Goal: Information Seeking & Learning: Learn about a topic

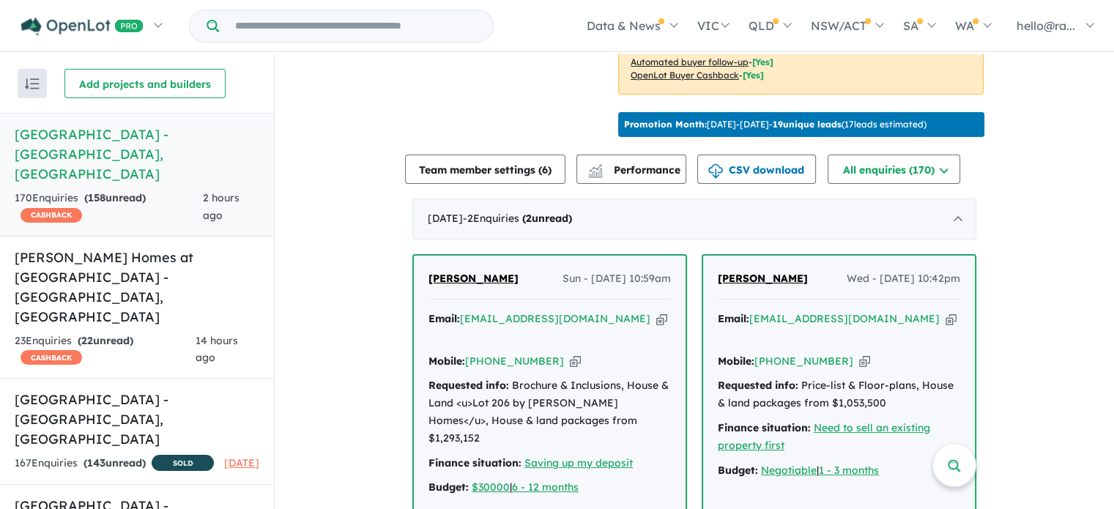
scroll to position [513, 0]
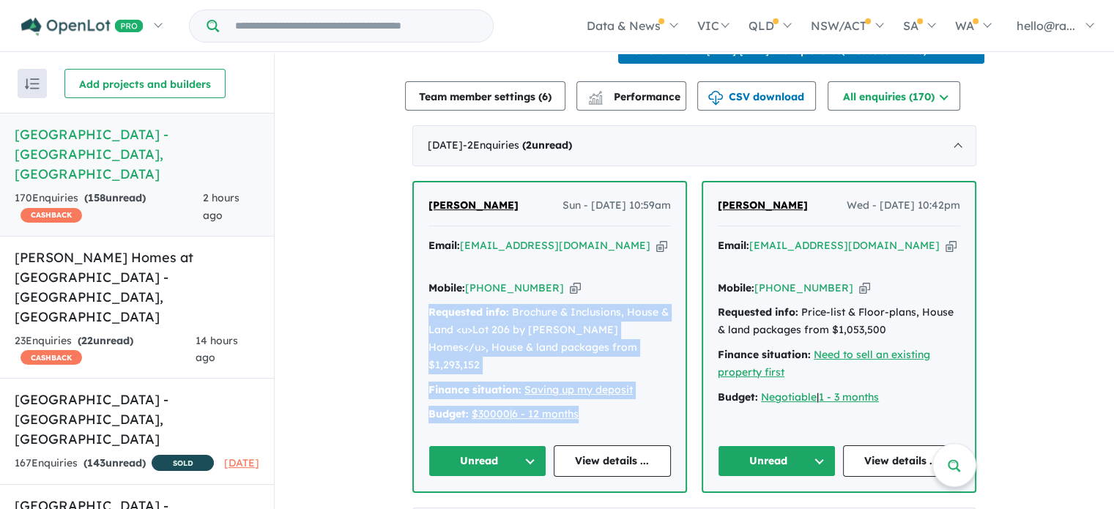
drag, startPoint x: 420, startPoint y: 325, endPoint x: 585, endPoint y: 415, distance: 187.8
click at [585, 415] on div "maranatha sene Sun - [DATE] 10:59am Email: [EMAIL_ADDRESS][DOMAIN_NAME] Copied!…" at bounding box center [550, 336] width 272 height 309
copy div "Requested info: Brochure & Inclusions, House & Land <u>Lot 206 by [PERSON_NAME]…"
click at [583, 458] on link "View details ..." at bounding box center [613, 460] width 118 height 31
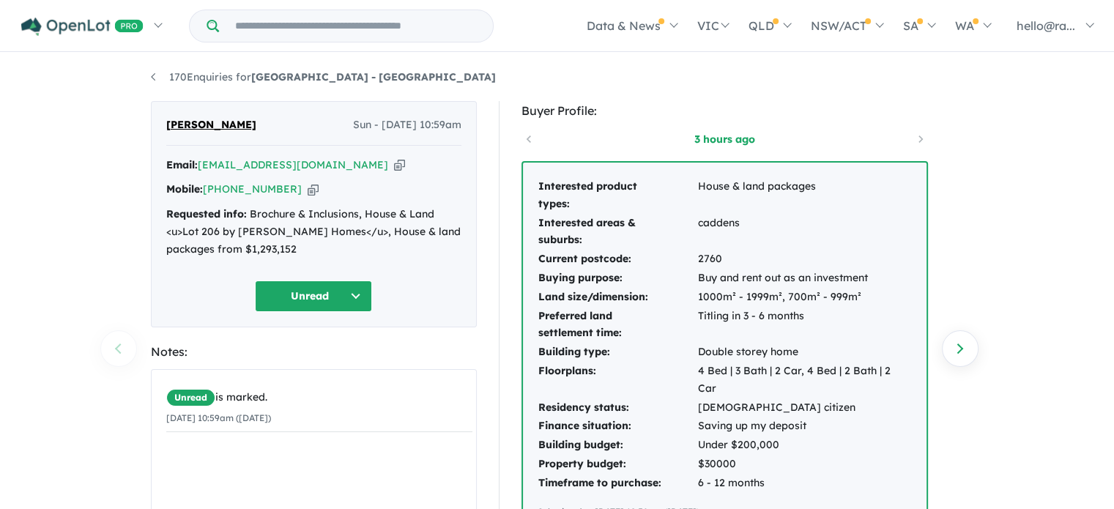
click at [308, 191] on icon "button" at bounding box center [313, 189] width 11 height 15
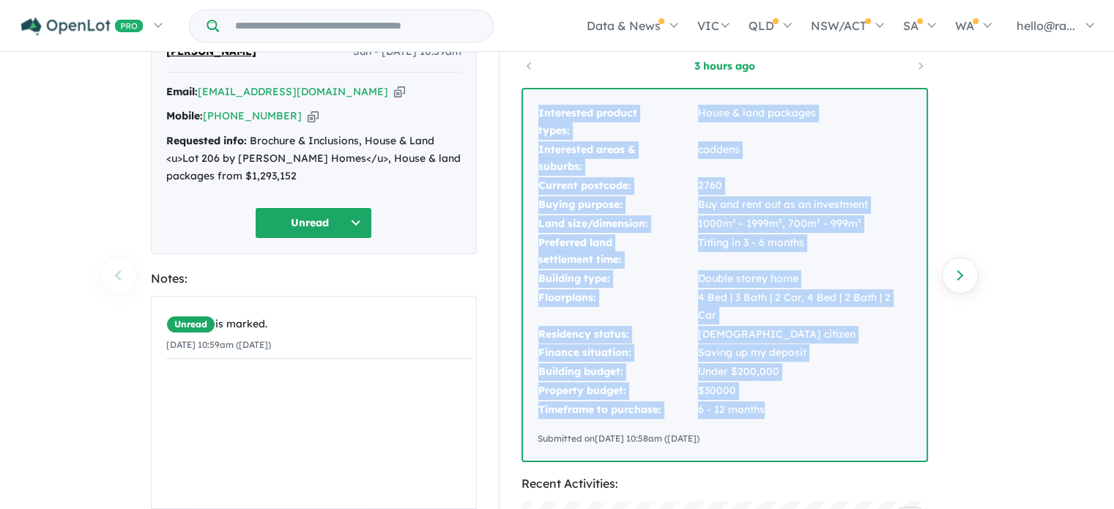
drag, startPoint x: 533, startPoint y: 105, endPoint x: 781, endPoint y: 386, distance: 375.1
click at [781, 386] on div "Interested product types: House & land packages Interested areas & suburbs: cad…" at bounding box center [724, 274] width 403 height 371
copy tbody "Interested product types: House & land packages Interested areas & suburbs: cad…"
